Goal: Task Accomplishment & Management: Manage account settings

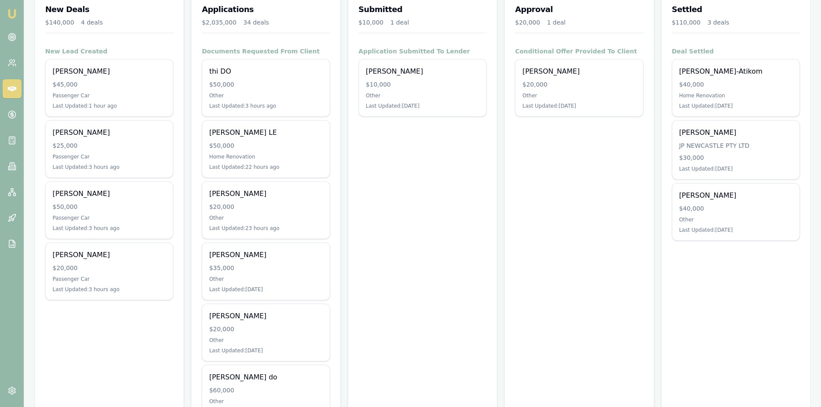
click at [249, 91] on div "thi DO $50,000 Other Last Updated: 3 hours ago" at bounding box center [265, 87] width 127 height 57
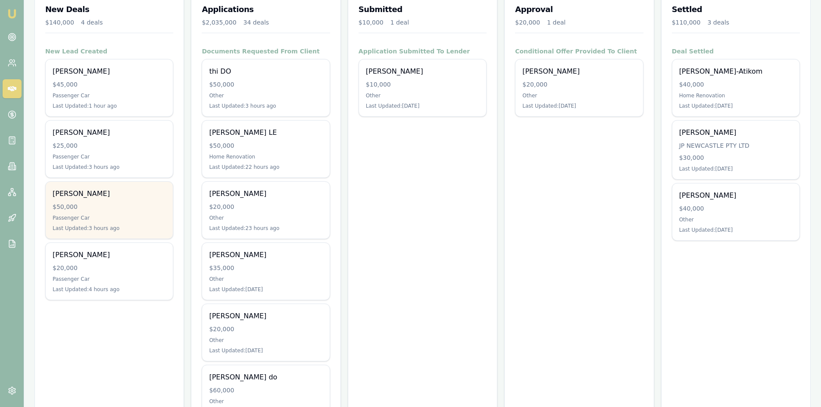
click at [88, 208] on div "$50,000" at bounding box center [109, 206] width 113 height 9
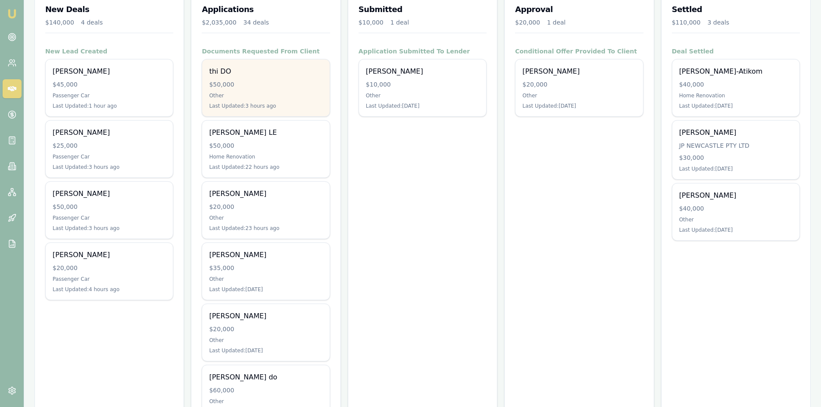
click at [224, 92] on div "Other" at bounding box center [265, 95] width 113 height 7
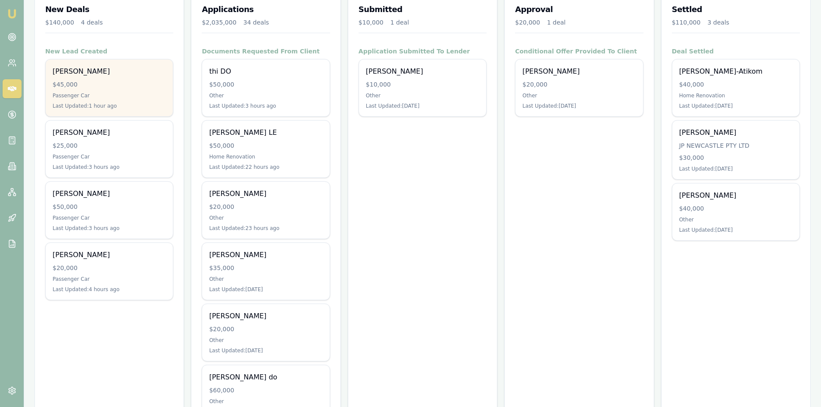
click at [90, 90] on div "Jereme Lewer $45,000 Passenger Car Last Updated: 1 hour ago" at bounding box center [109, 87] width 127 height 57
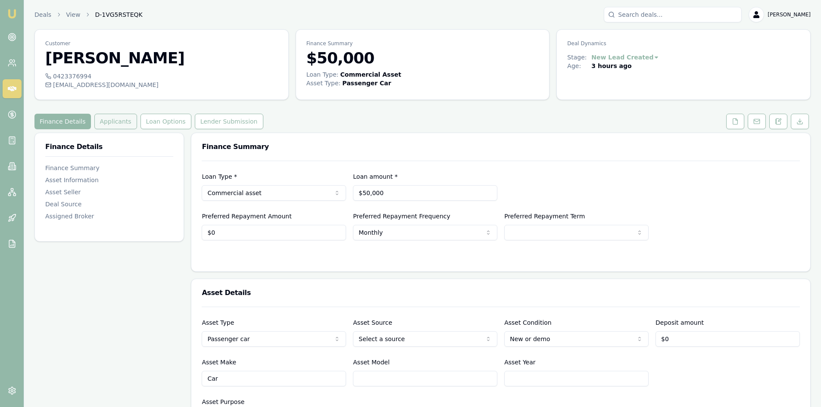
click at [121, 122] on button "Applicants" at bounding box center [115, 122] width 43 height 16
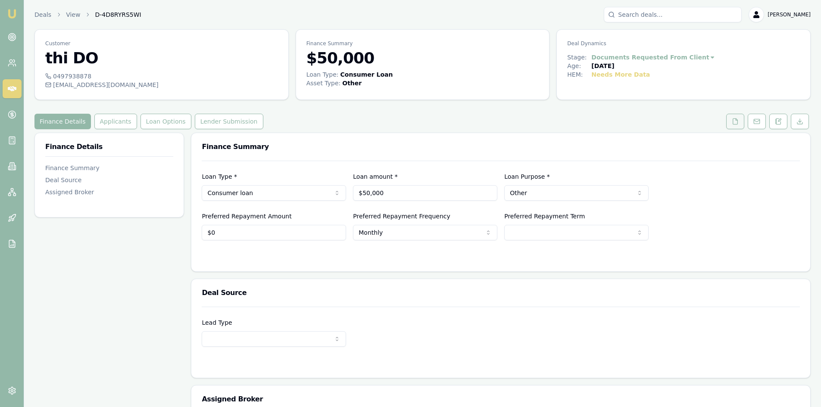
click at [742, 124] on button at bounding box center [735, 122] width 18 height 16
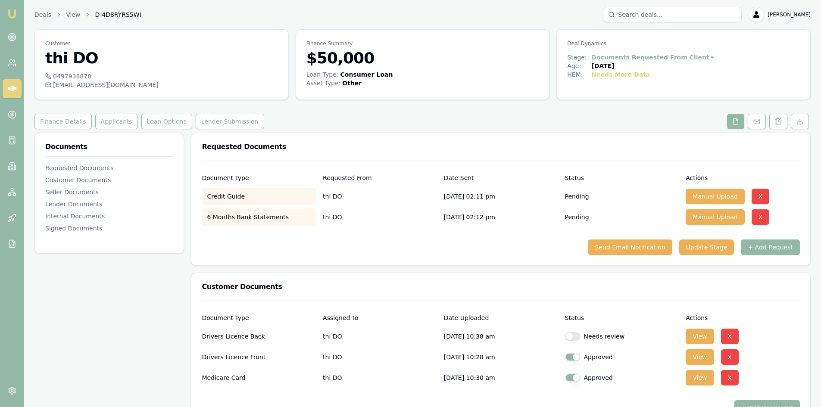
scroll to position [129, 0]
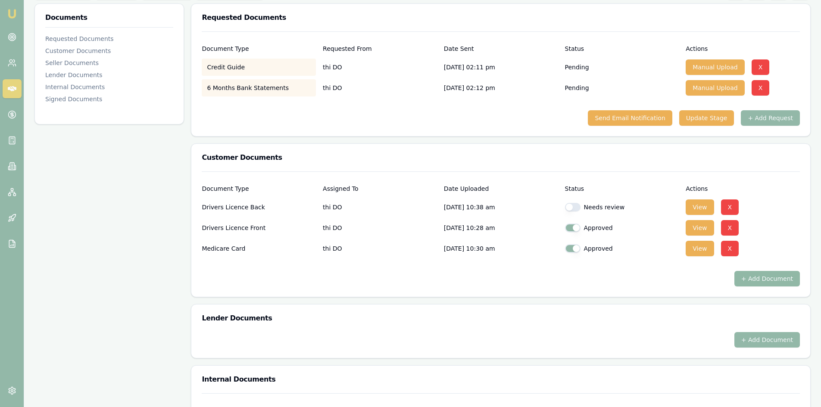
click at [764, 282] on button "+ Add Document" at bounding box center [766, 279] width 65 height 16
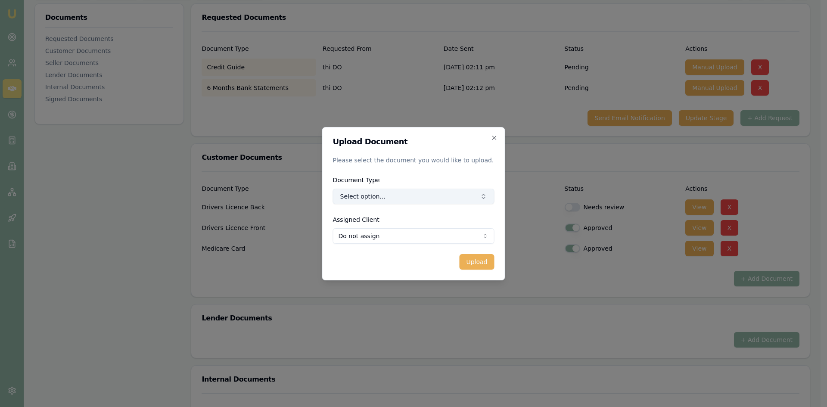
click at [385, 197] on button "Select option..." at bounding box center [414, 197] width 162 height 16
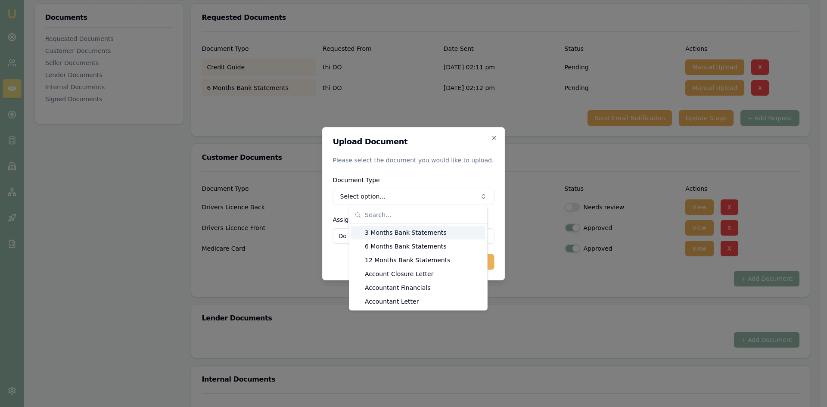
click at [388, 234] on div "3 Months Bank Statements" at bounding box center [418, 233] width 134 height 14
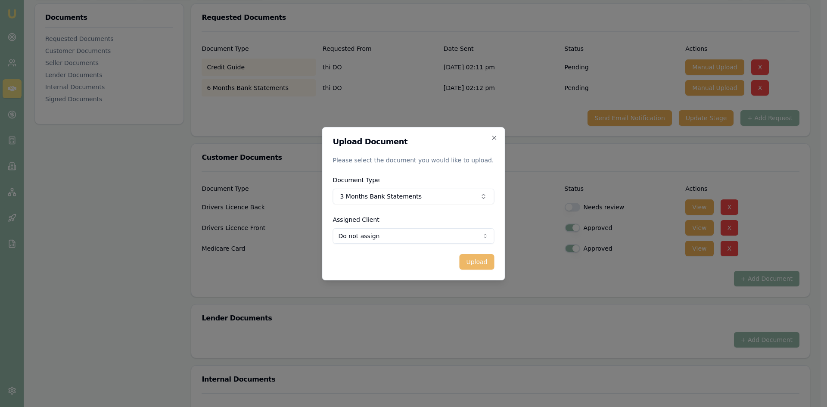
click at [471, 264] on button "Upload" at bounding box center [476, 262] width 35 height 16
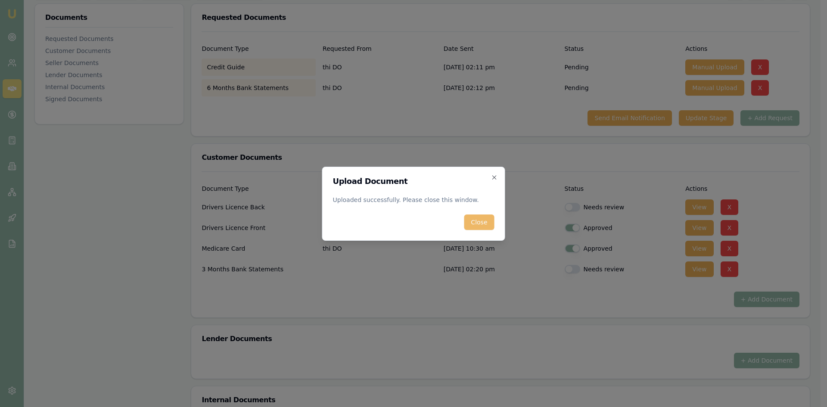
click at [482, 225] on button "Close" at bounding box center [479, 223] width 30 height 16
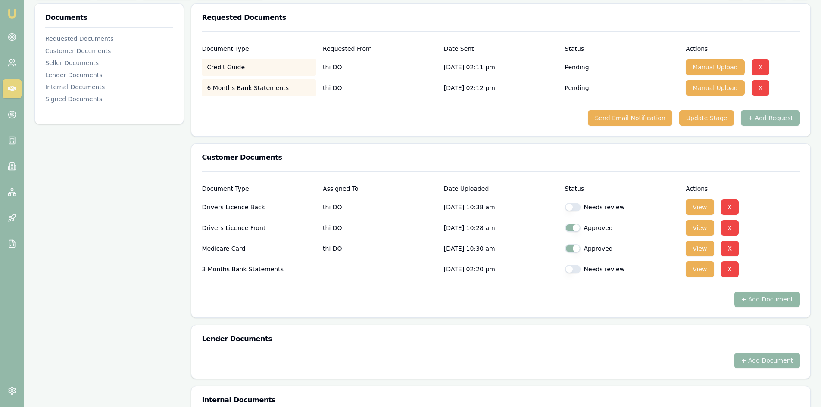
click at [767, 303] on button "+ Add Document" at bounding box center [766, 300] width 65 height 16
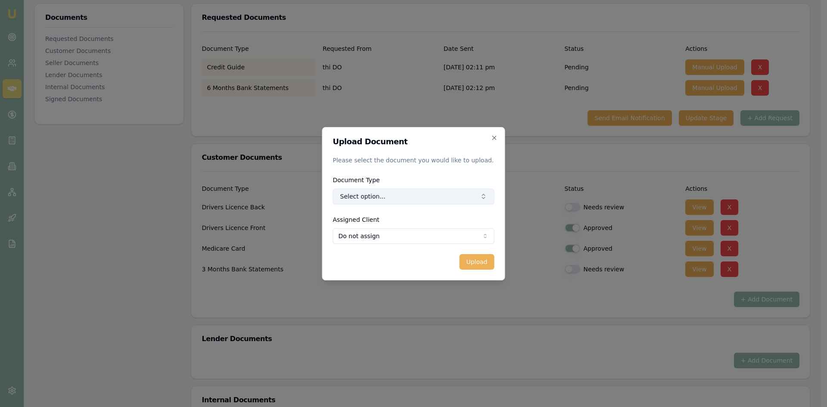
click at [376, 195] on button "Select option..." at bounding box center [414, 197] width 162 height 16
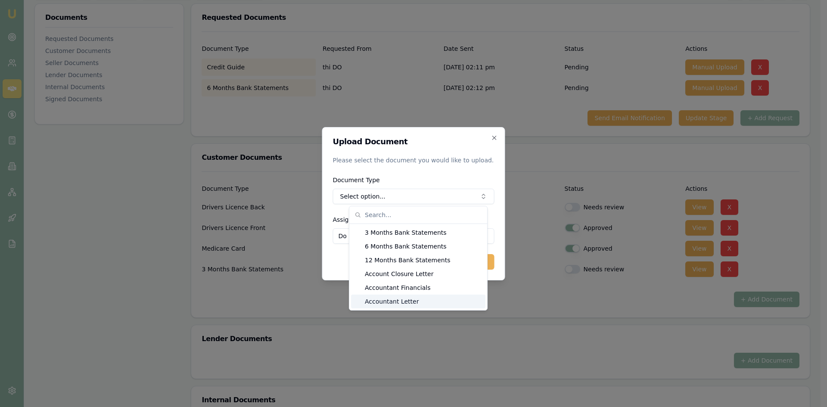
click at [384, 307] on div "Accountant Letter" at bounding box center [418, 302] width 134 height 14
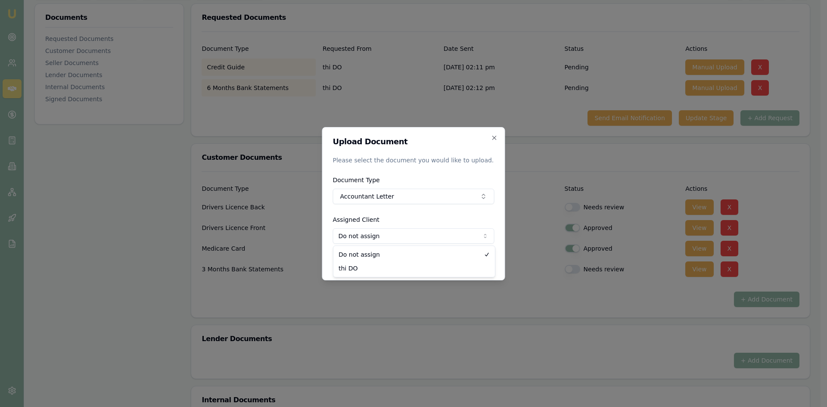
click at [397, 240] on body "Emu Broker Deals View D-4D8RYRS5WI Steven Nguyen Toggle Menu Customer thi DO 04…" at bounding box center [410, 74] width 821 height 407
select select "U-V5WDSL09RN"
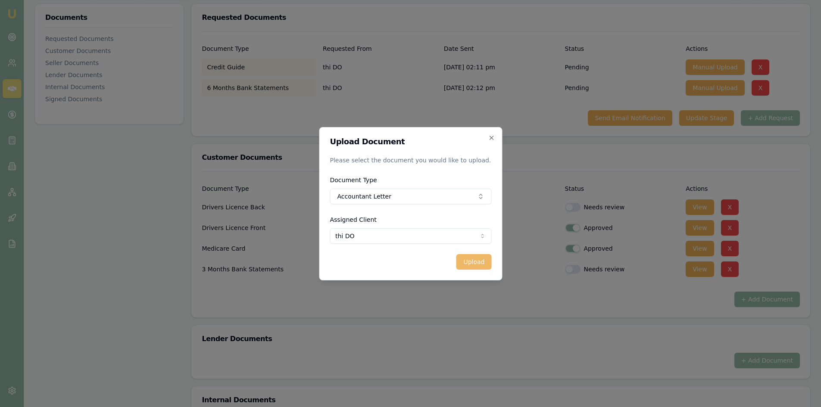
click at [479, 258] on button "Upload" at bounding box center [473, 262] width 35 height 16
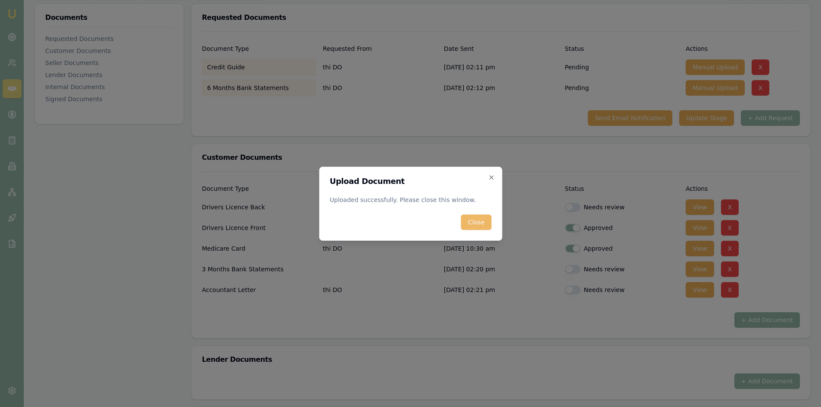
click at [477, 224] on button "Close" at bounding box center [476, 223] width 30 height 16
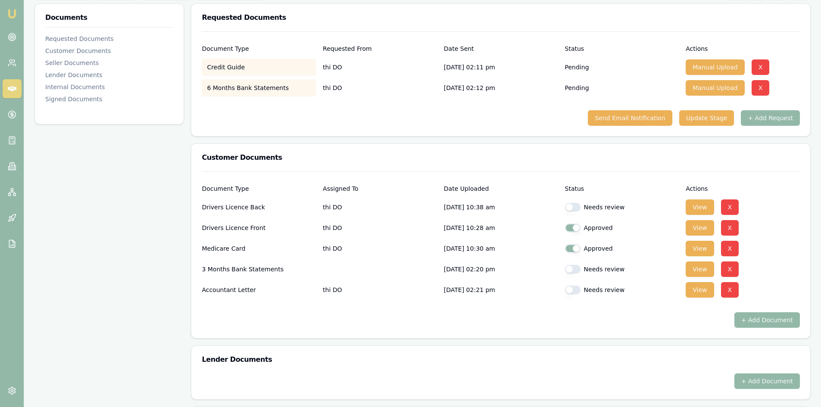
scroll to position [43, 0]
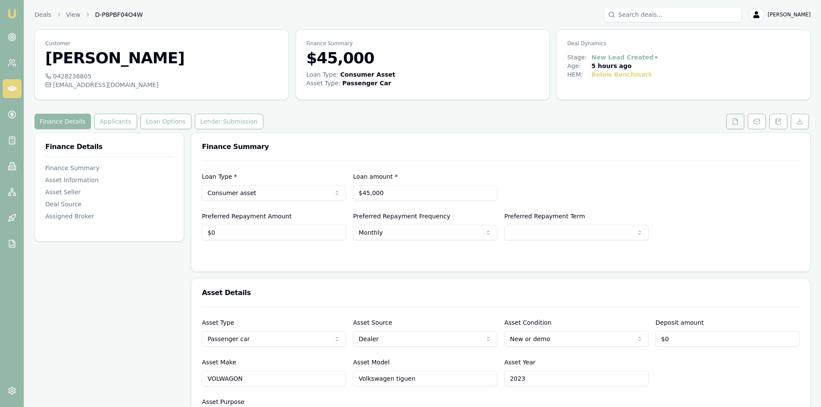
click at [737, 124] on icon at bounding box center [735, 121] width 5 height 6
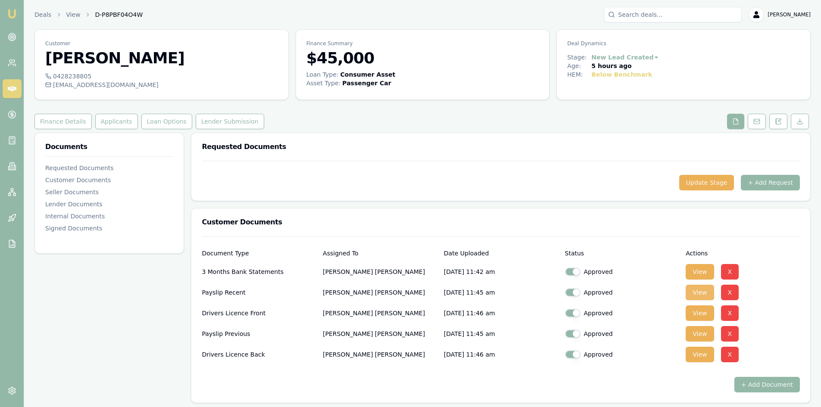
click at [704, 293] on button "View" at bounding box center [699, 293] width 28 height 16
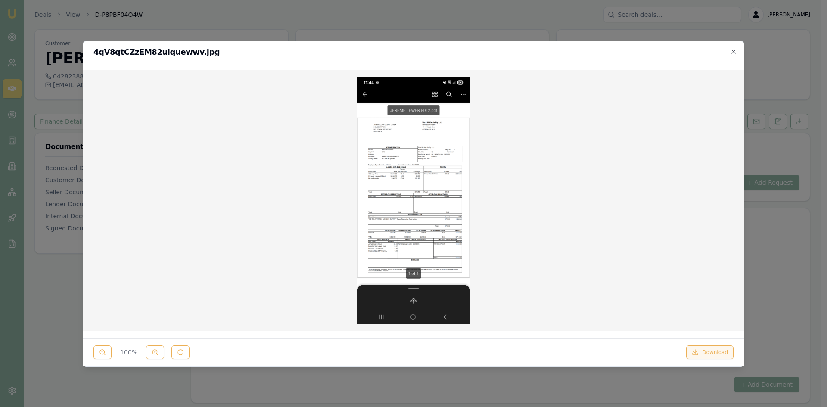
click at [709, 353] on button "Download" at bounding box center [709, 352] width 47 height 14
drag, startPoint x: 529, startPoint y: 170, endPoint x: 540, endPoint y: 156, distance: 17.8
click at [529, 170] on div at bounding box center [413, 200] width 647 height 247
click at [735, 53] on icon "button" at bounding box center [733, 51] width 7 height 7
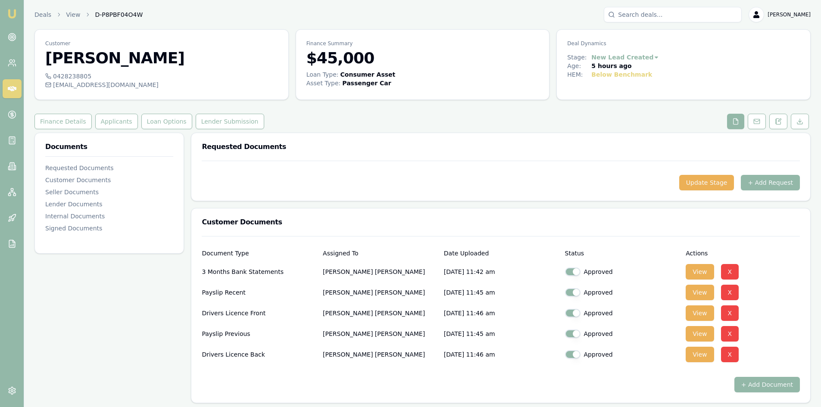
click at [713, 335] on div "View X" at bounding box center [742, 333] width 114 height 17
click at [706, 335] on button "View" at bounding box center [699, 334] width 28 height 16
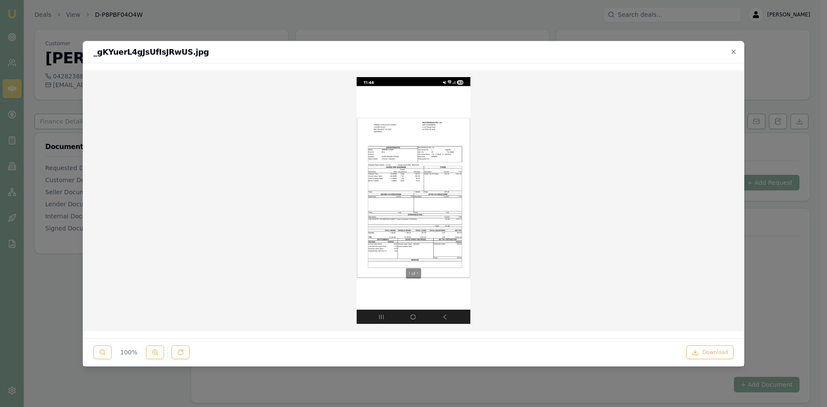
click at [697, 359] on div "100 % Download" at bounding box center [413, 352] width 661 height 28
click at [735, 53] on icon "button" at bounding box center [733, 52] width 4 height 4
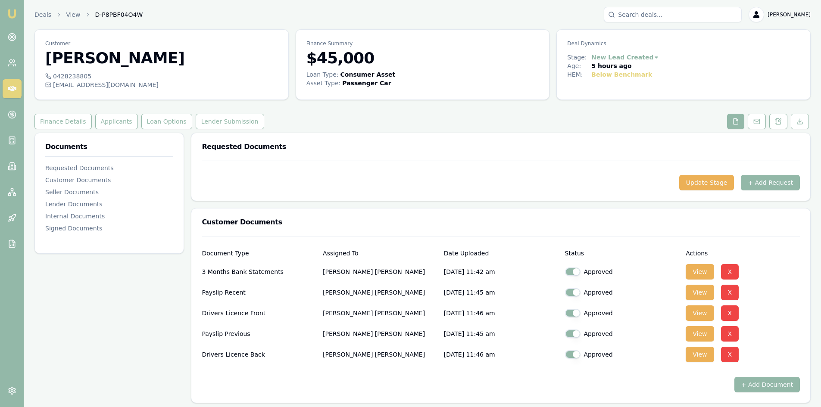
scroll to position [43, 0]
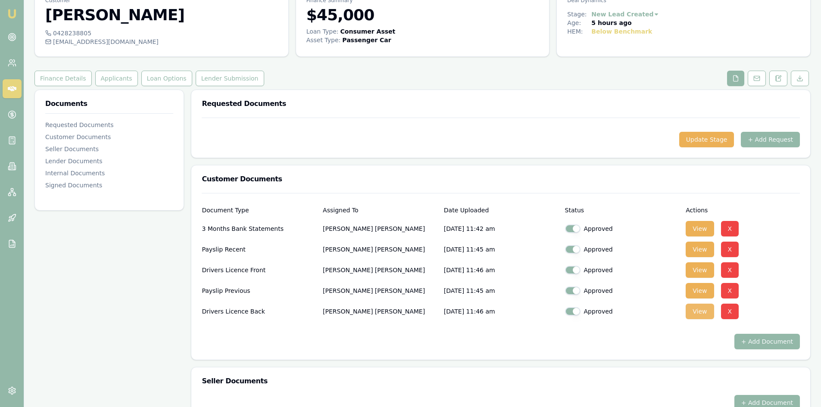
click at [702, 311] on button "View" at bounding box center [699, 312] width 28 height 16
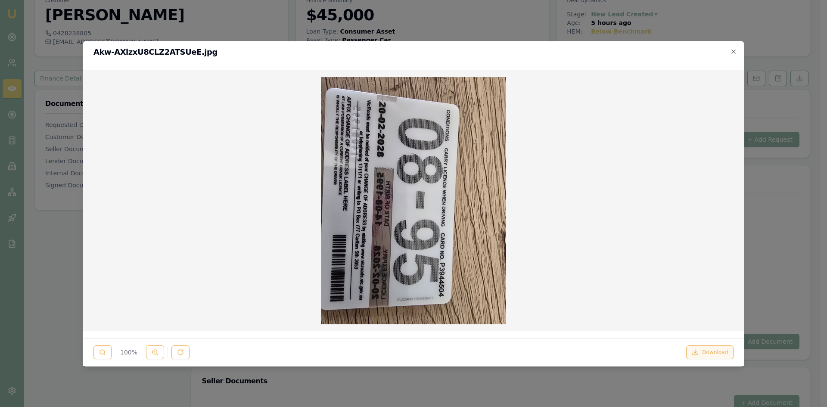
click at [721, 357] on button "Download" at bounding box center [709, 352] width 47 height 14
click at [735, 55] on div "Akw-AXlzxU8CLZ2ATSUeE.jpg" at bounding box center [413, 52] width 661 height 22
drag, startPoint x: 653, startPoint y: 214, endPoint x: 636, endPoint y: 213, distance: 16.9
click at [653, 214] on div at bounding box center [413, 200] width 647 height 247
click at [737, 52] on icon "button" at bounding box center [733, 51] width 7 height 7
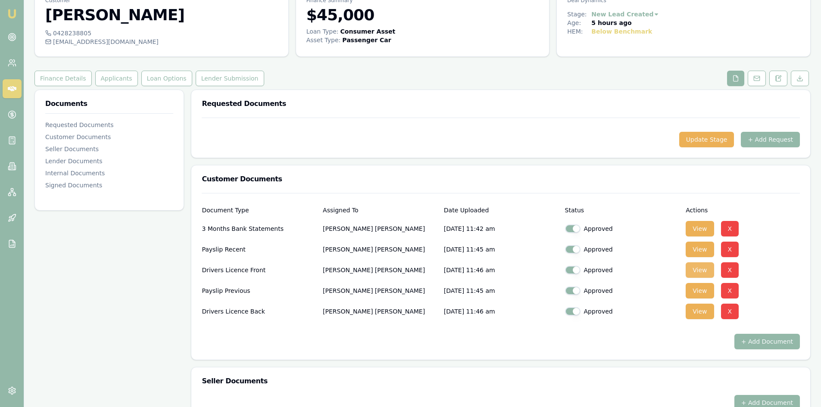
click at [693, 270] on button "View" at bounding box center [699, 270] width 28 height 16
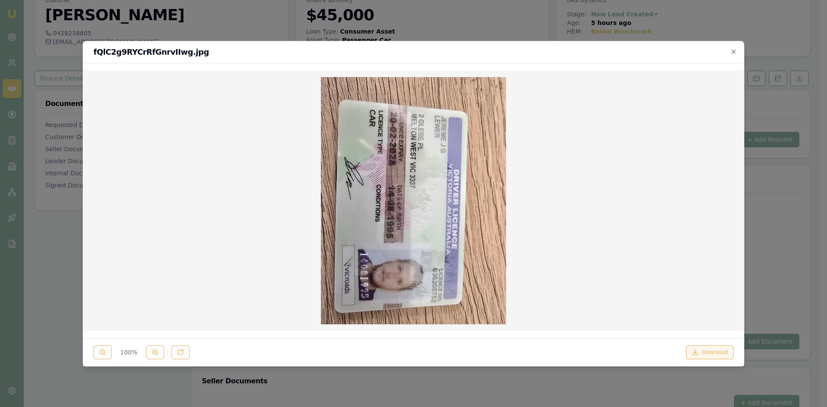
click at [713, 354] on button "Download" at bounding box center [709, 352] width 47 height 14
click at [731, 53] on icon "button" at bounding box center [733, 51] width 7 height 7
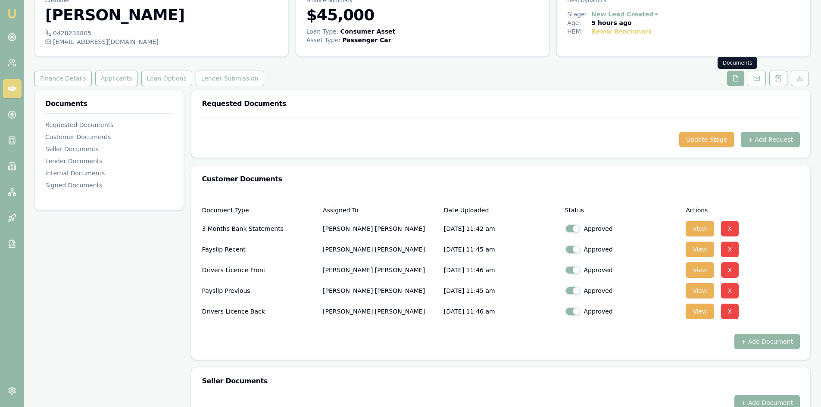
drag, startPoint x: 731, startPoint y: 81, endPoint x: 727, endPoint y: 87, distance: 6.6
click at [731, 81] on button at bounding box center [735, 79] width 17 height 16
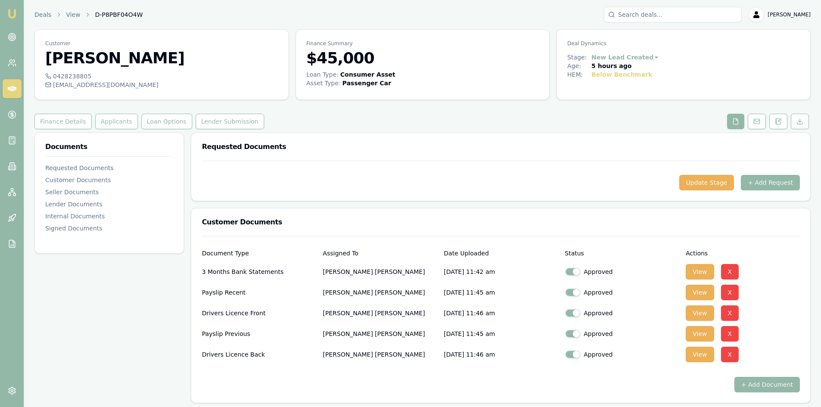
scroll to position [172, 0]
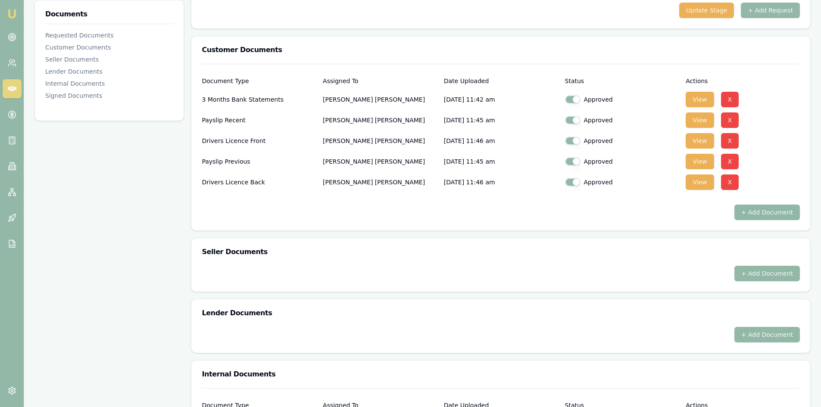
click at [761, 216] on button "+ Add Document" at bounding box center [766, 213] width 65 height 16
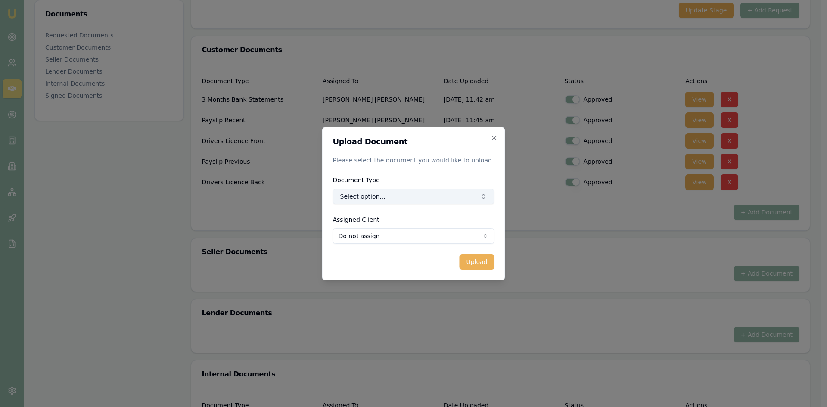
click at [384, 199] on button "Select option..." at bounding box center [414, 197] width 162 height 16
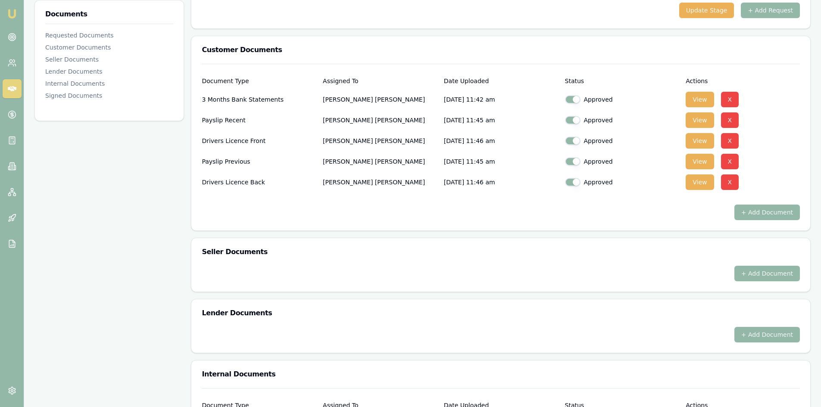
scroll to position [43, 0]
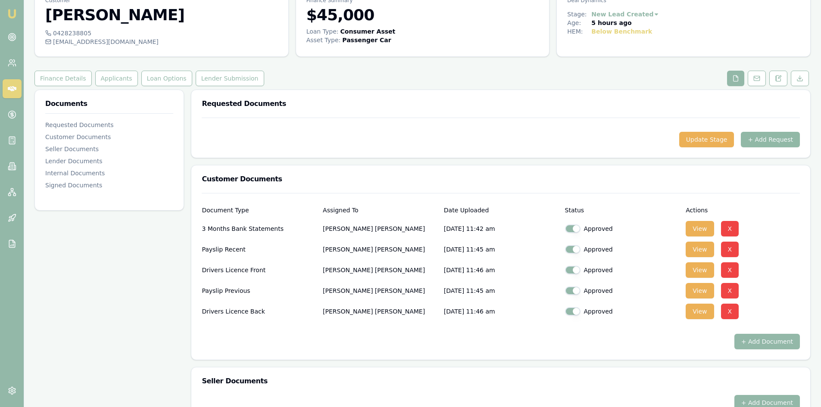
click at [771, 142] on button "+ Add Request" at bounding box center [770, 140] width 59 height 16
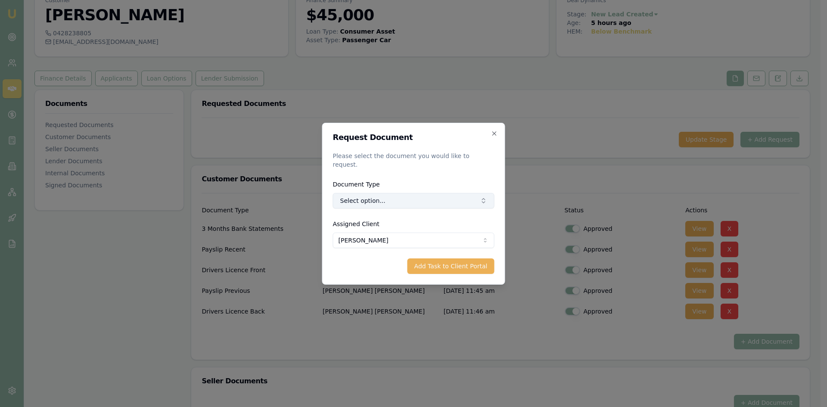
click at [389, 199] on button "Select option..." at bounding box center [414, 201] width 162 height 16
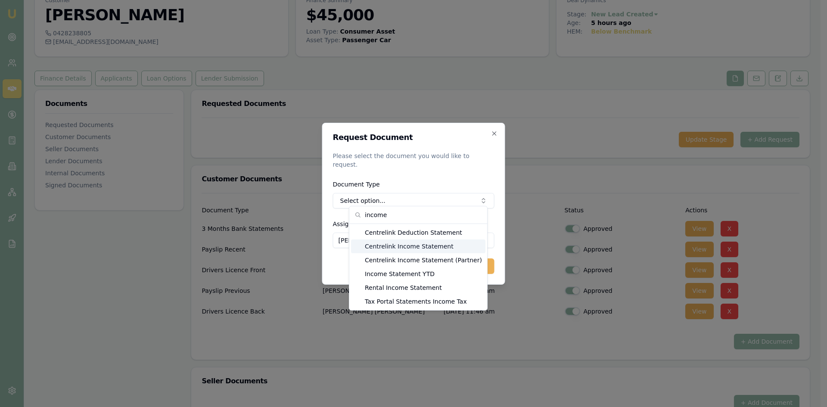
type input "income"
click at [415, 248] on div "Centrelink Income Statement" at bounding box center [418, 247] width 134 height 14
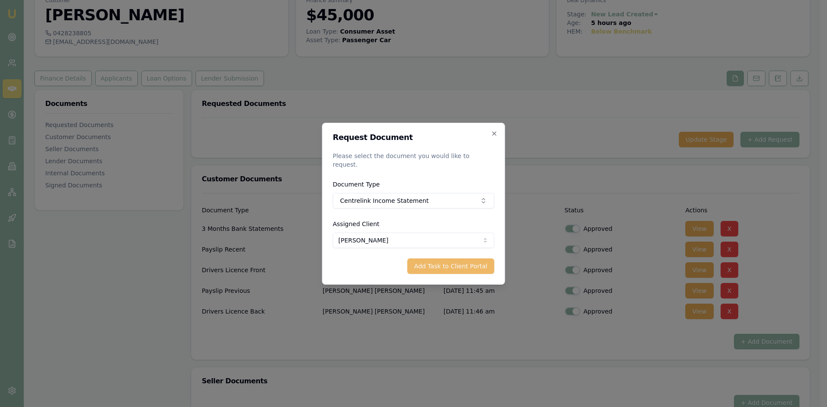
click at [444, 265] on button "Add Task to Client Portal" at bounding box center [451, 266] width 87 height 16
